Goal: Transaction & Acquisition: Book appointment/travel/reservation

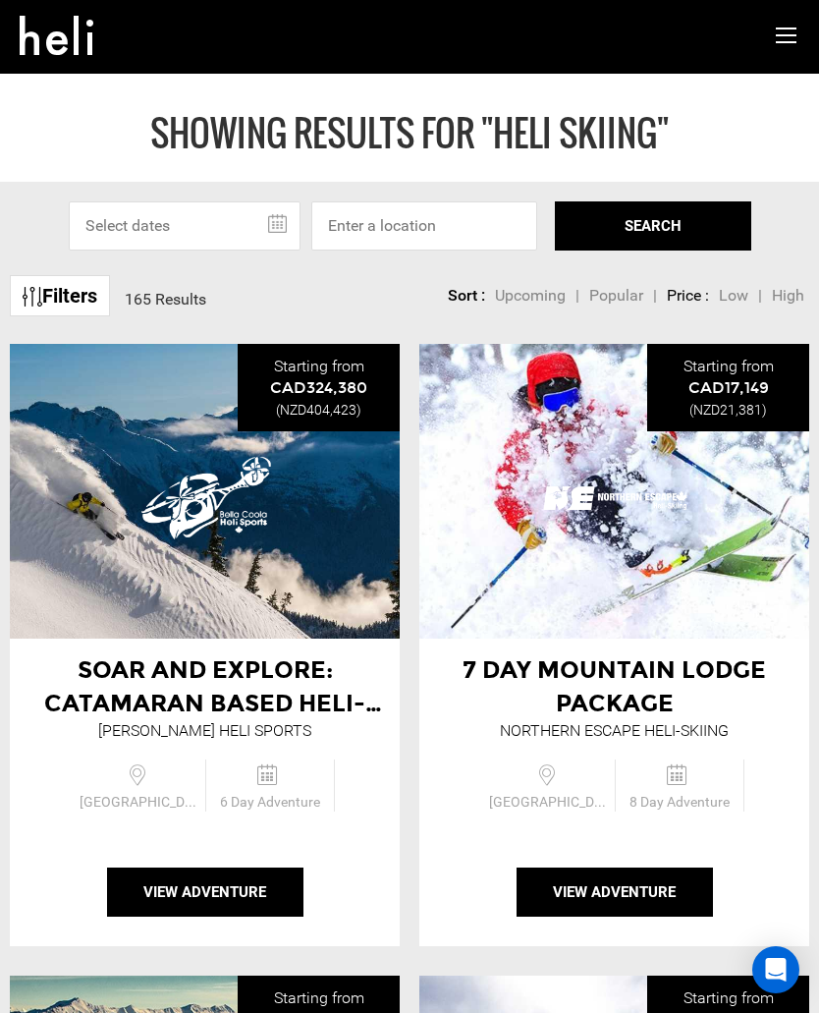
click at [284, 220] on input "text" at bounding box center [185, 225] width 232 height 49
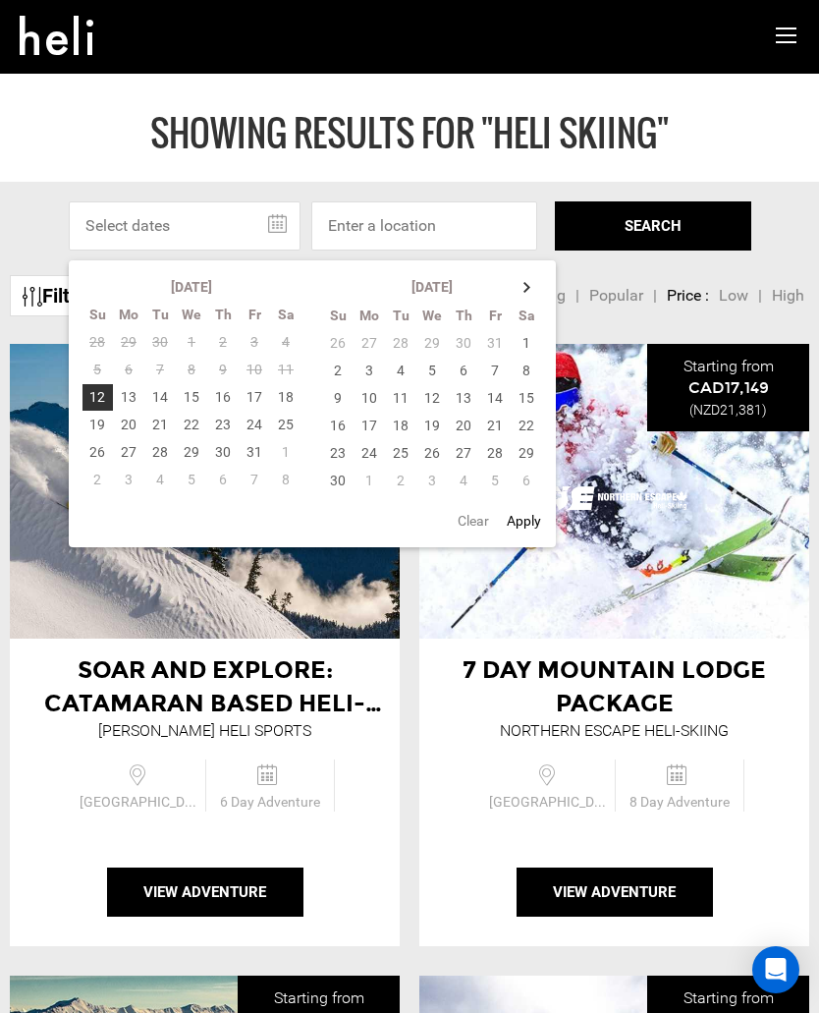
click at [533, 278] on th at bounding box center [527, 287] width 31 height 28
click at [529, 282] on th at bounding box center [527, 287] width 31 height 28
click at [523, 286] on th at bounding box center [527, 287] width 31 height 28
click at [501, 449] on td "27" at bounding box center [495, 453] width 31 height 28
click at [532, 284] on th at bounding box center [527, 287] width 31 height 28
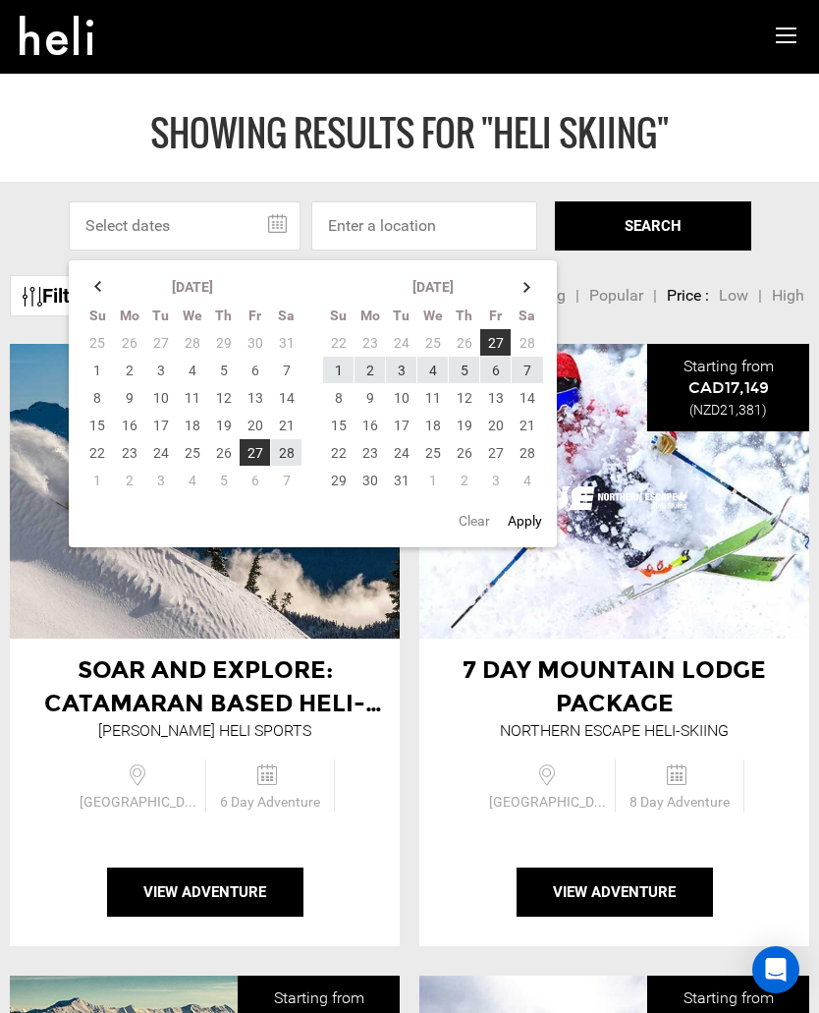
click at [335, 385] on td "8" at bounding box center [338, 398] width 31 height 28
click at [529, 337] on td "28" at bounding box center [528, 343] width 32 height 28
click at [341, 391] on td "8" at bounding box center [338, 398] width 31 height 28
click at [520, 518] on button "Apply" at bounding box center [525, 520] width 46 height 35
type input "[DATE] - [DATE]"
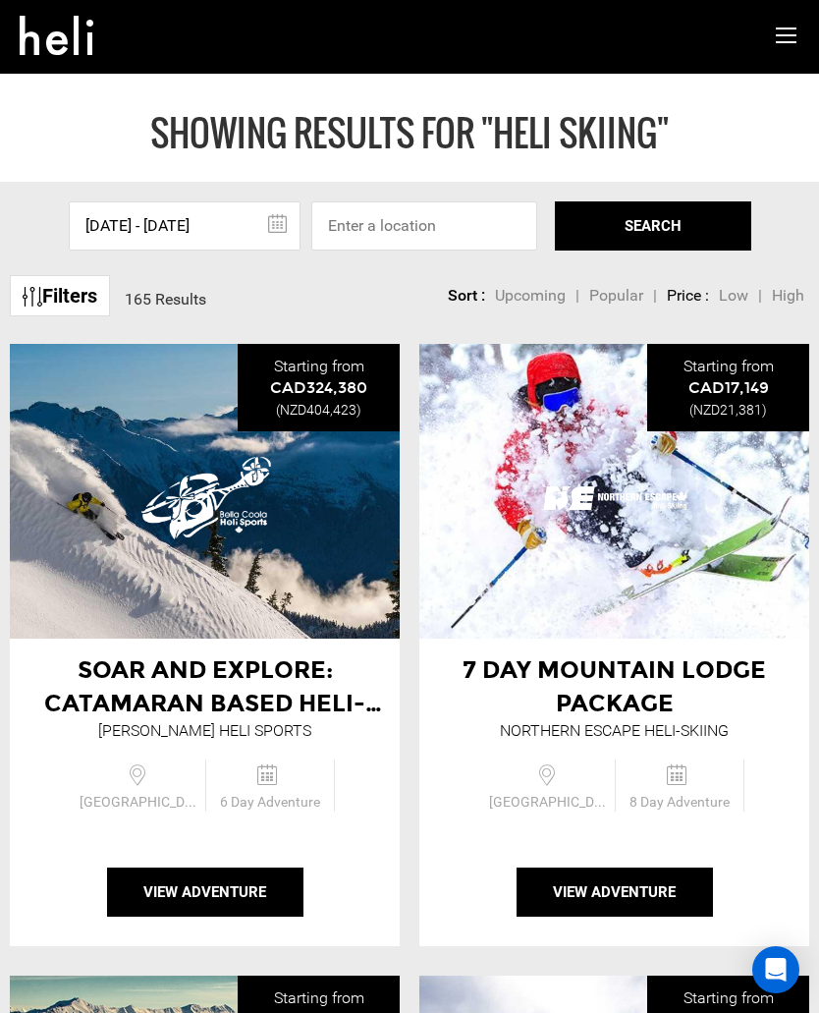
click at [739, 291] on span "Low" at bounding box center [733, 295] width 29 height 19
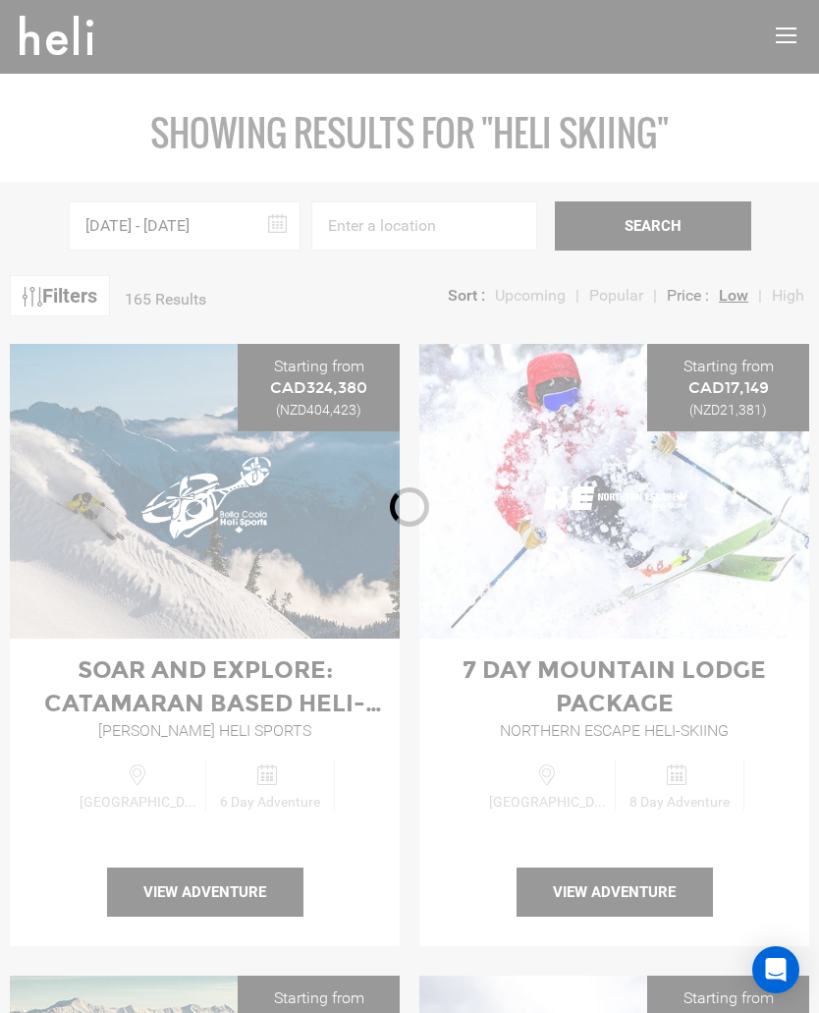
type input "Heli Skiing"
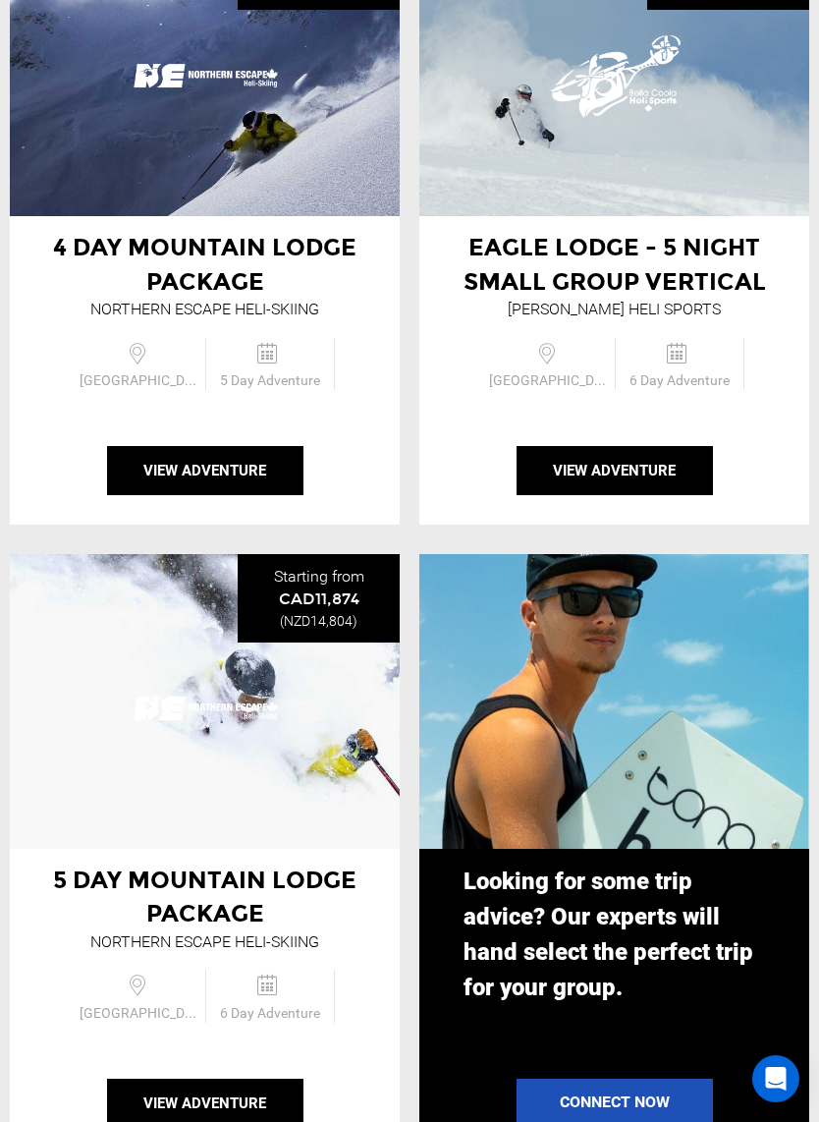
scroll to position [1688, 0]
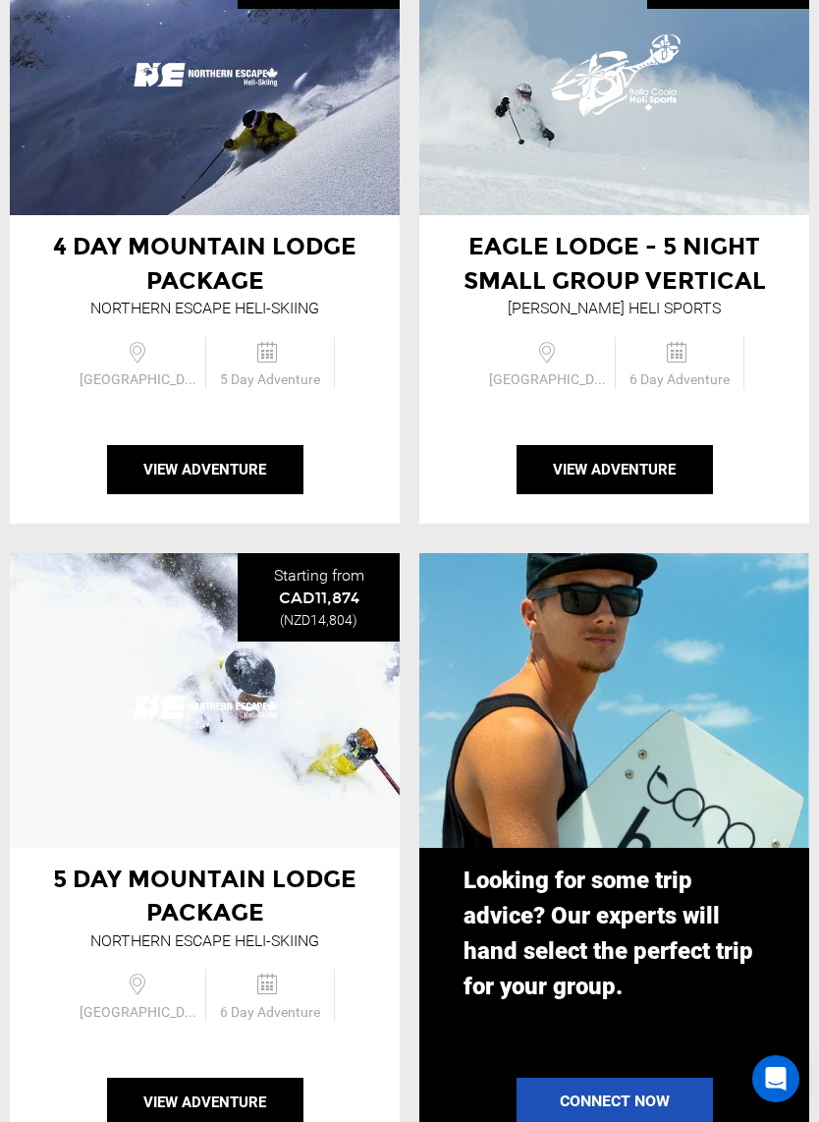
click at [625, 457] on button "View Adventure" at bounding box center [615, 469] width 196 height 49
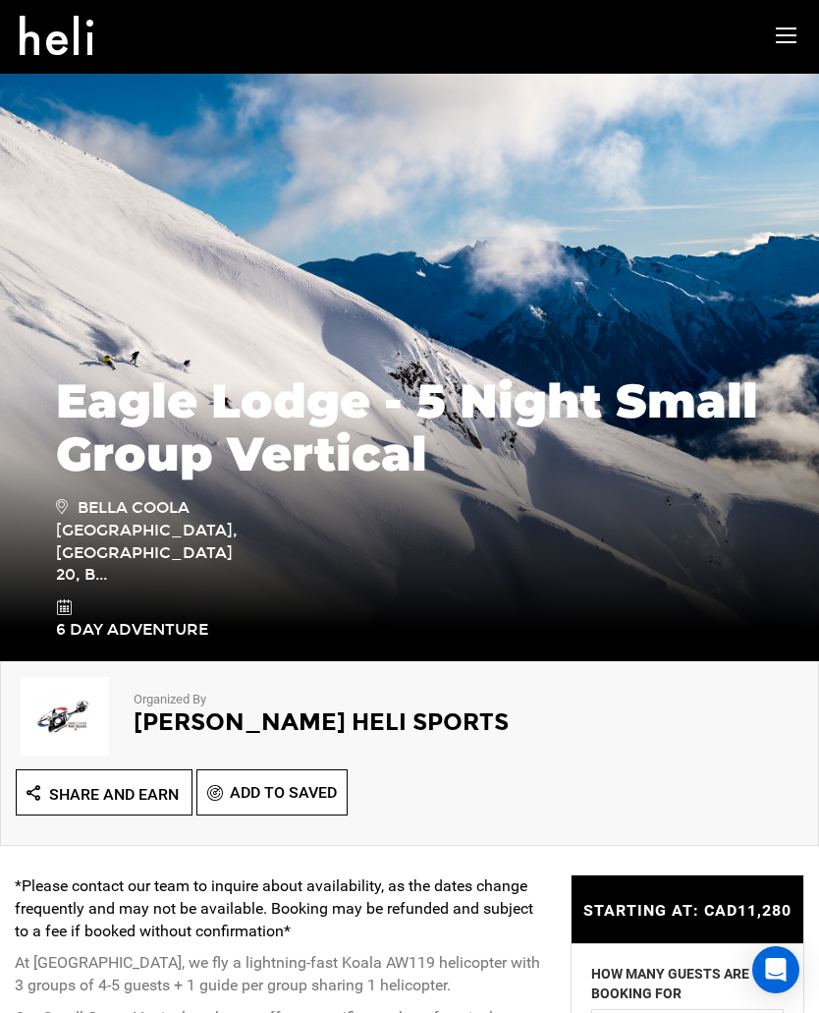
click at [282, 790] on span "Add To Saved" at bounding box center [283, 792] width 107 height 19
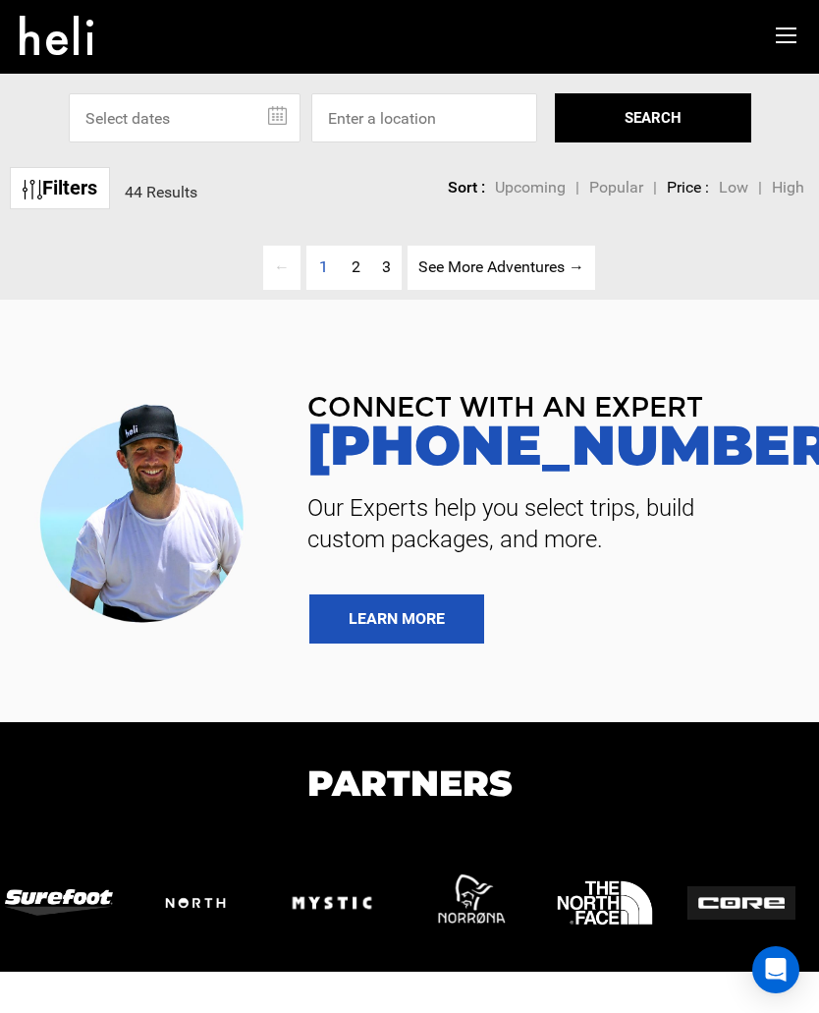
type input "Heli Skiing"
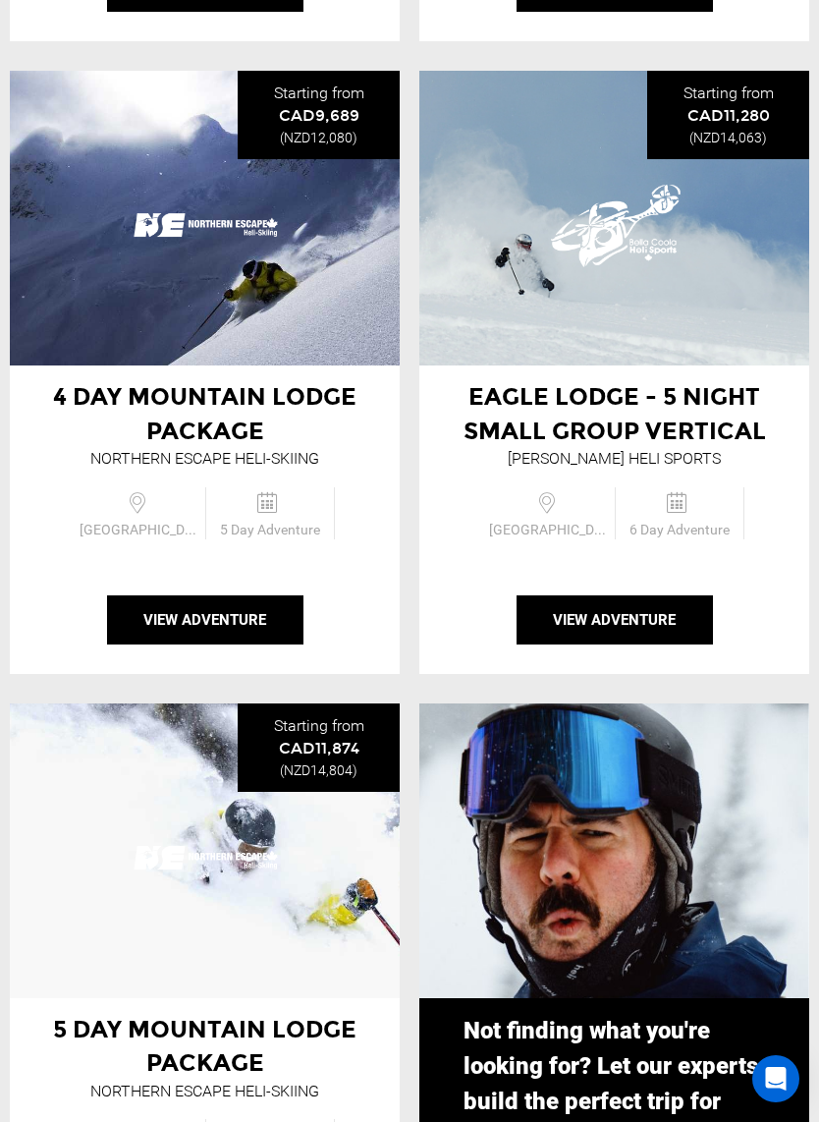
scroll to position [1562, 0]
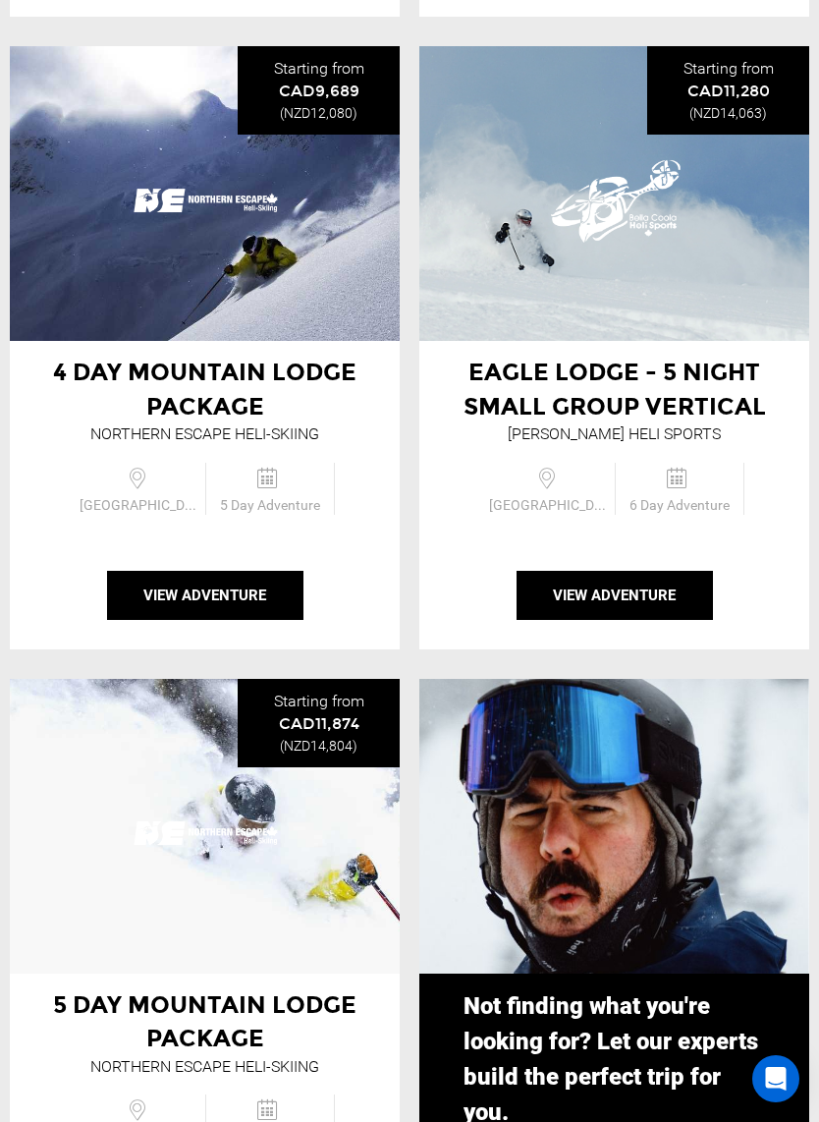
click at [196, 864] on img at bounding box center [205, 826] width 147 height 128
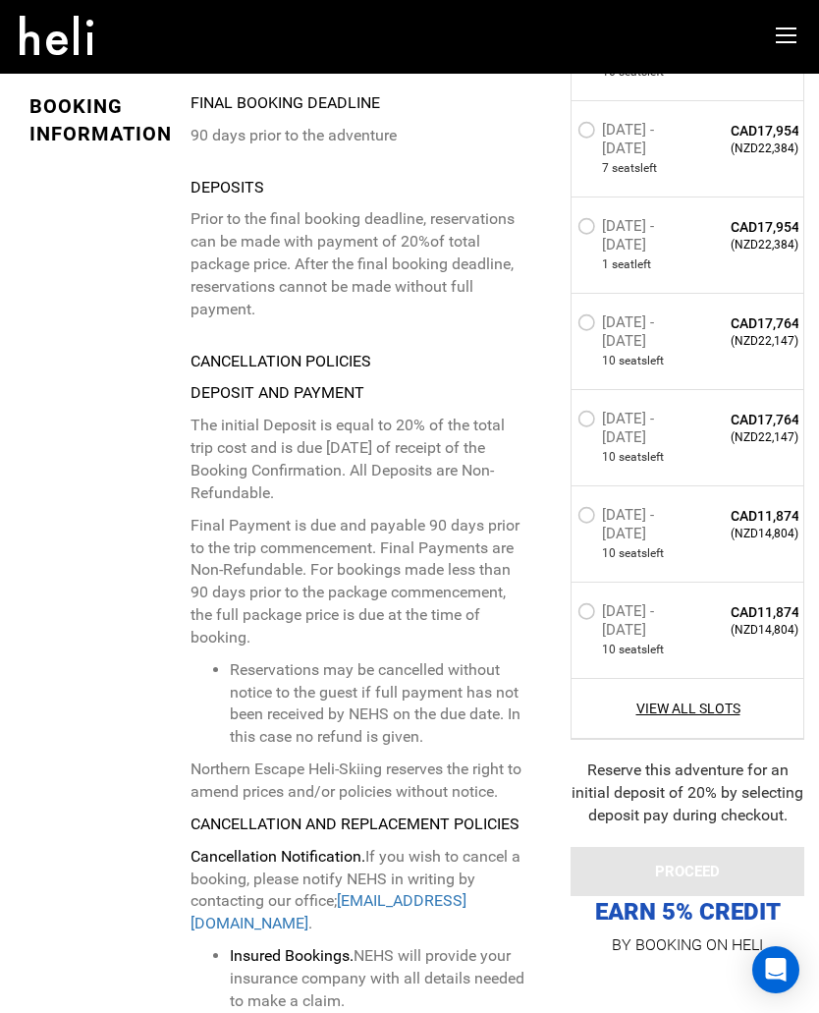
scroll to position [7062, 0]
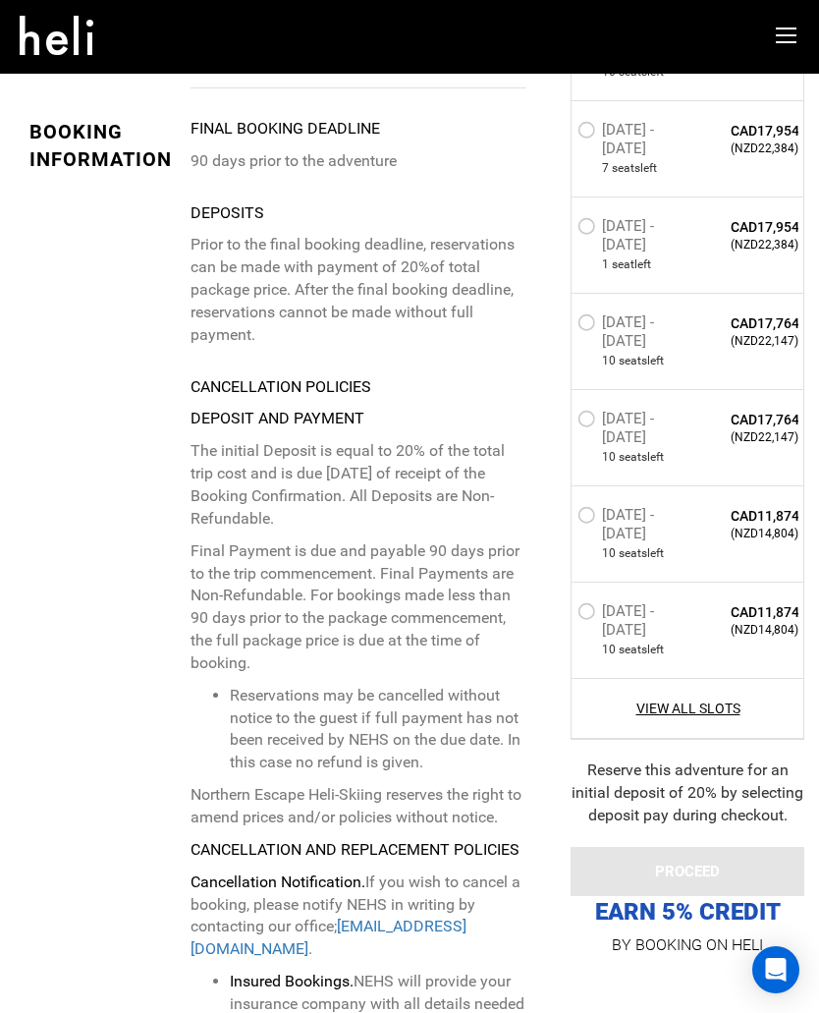
type input "Heli Skiing"
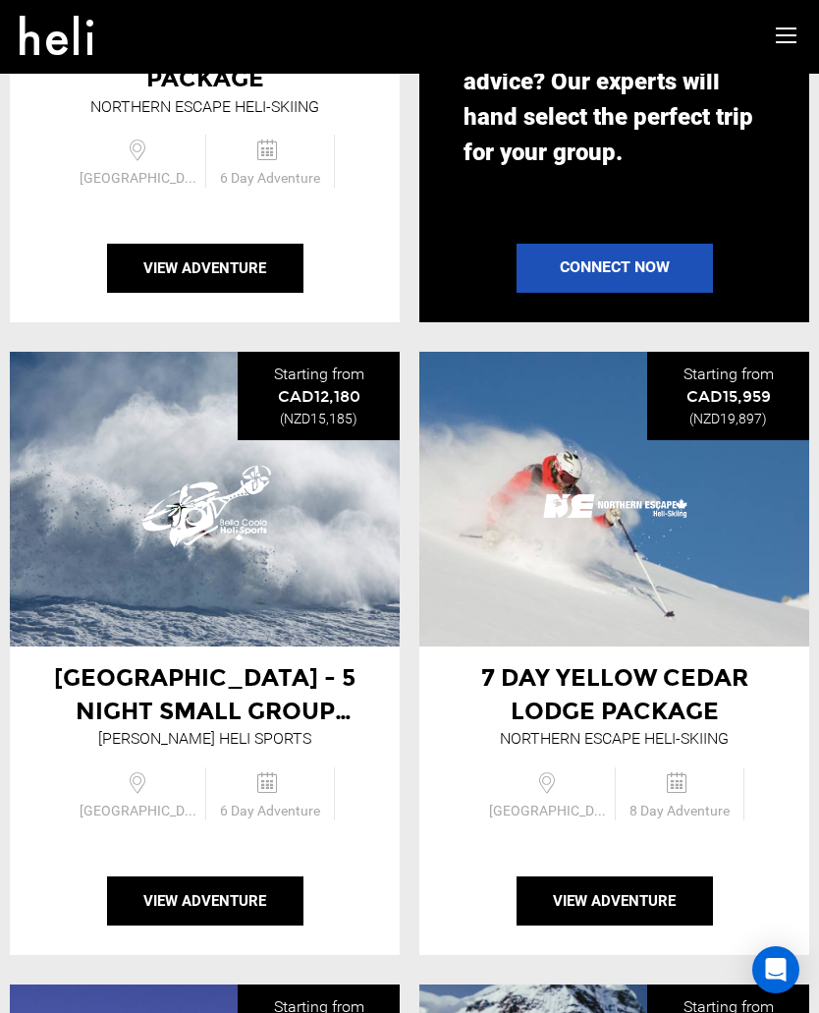
scroll to position [2510, 0]
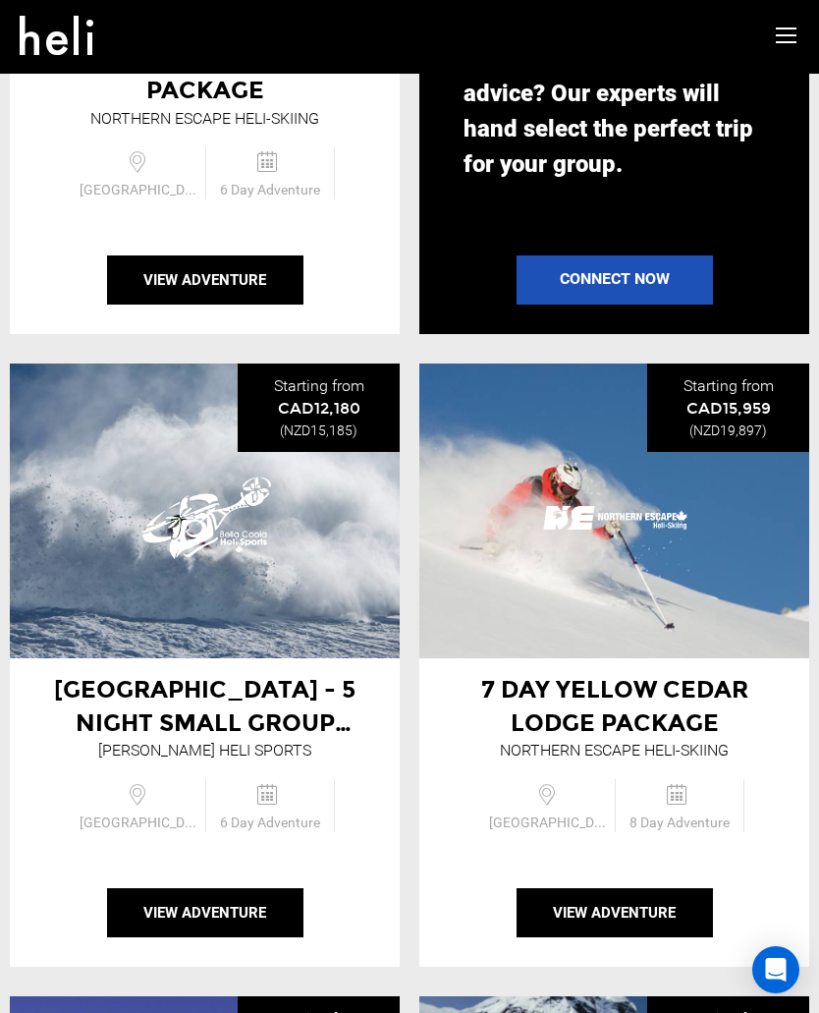
click at [127, 691] on span "[GEOGRAPHIC_DATA] - 5 Night Small Group Vertical" at bounding box center [205, 723] width 302 height 96
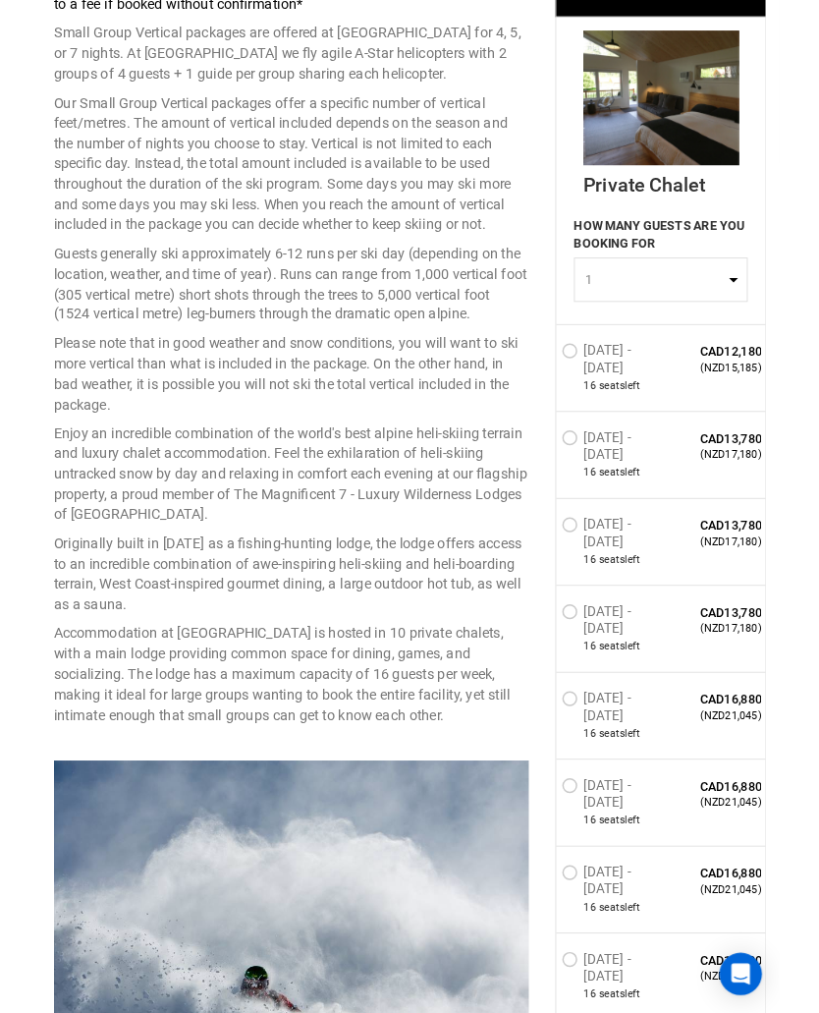
scroll to position [923, 0]
